Goal: Task Accomplishment & Management: Manage account settings

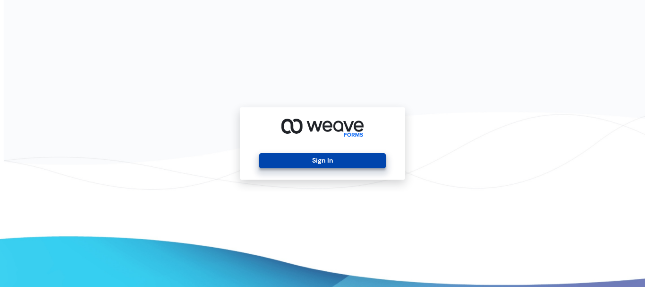
click at [267, 162] on button "Sign In" at bounding box center [322, 160] width 126 height 15
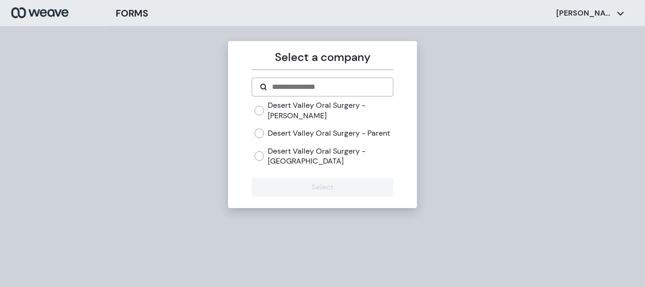
click at [261, 156] on div "Desert Valley Oral Surgery - [GEOGRAPHIC_DATA]" at bounding box center [324, 156] width 138 height 20
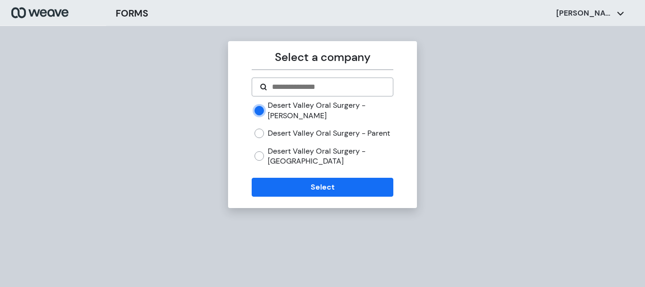
click at [257, 166] on div "Desert Valley Oral Surgery - [GEOGRAPHIC_DATA]" at bounding box center [324, 156] width 138 height 20
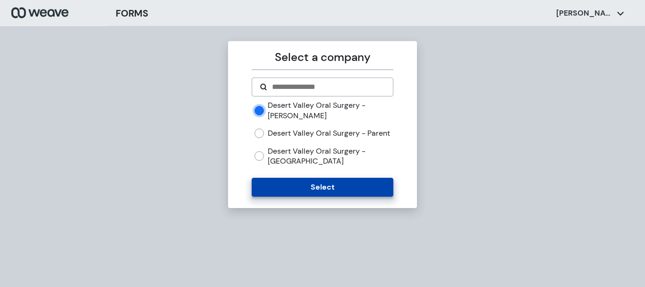
click at [310, 196] on button "Select" at bounding box center [322, 187] width 141 height 19
